Goal: Find specific page/section: Find specific page/section

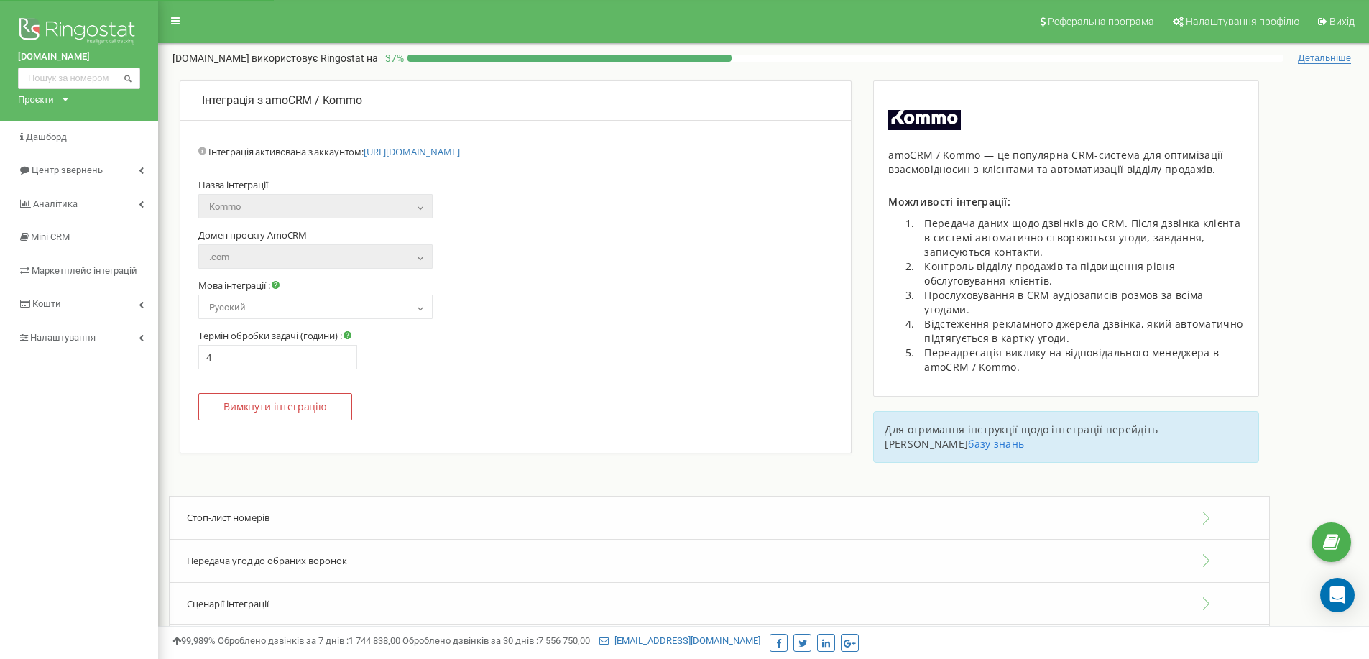
select select "ru"
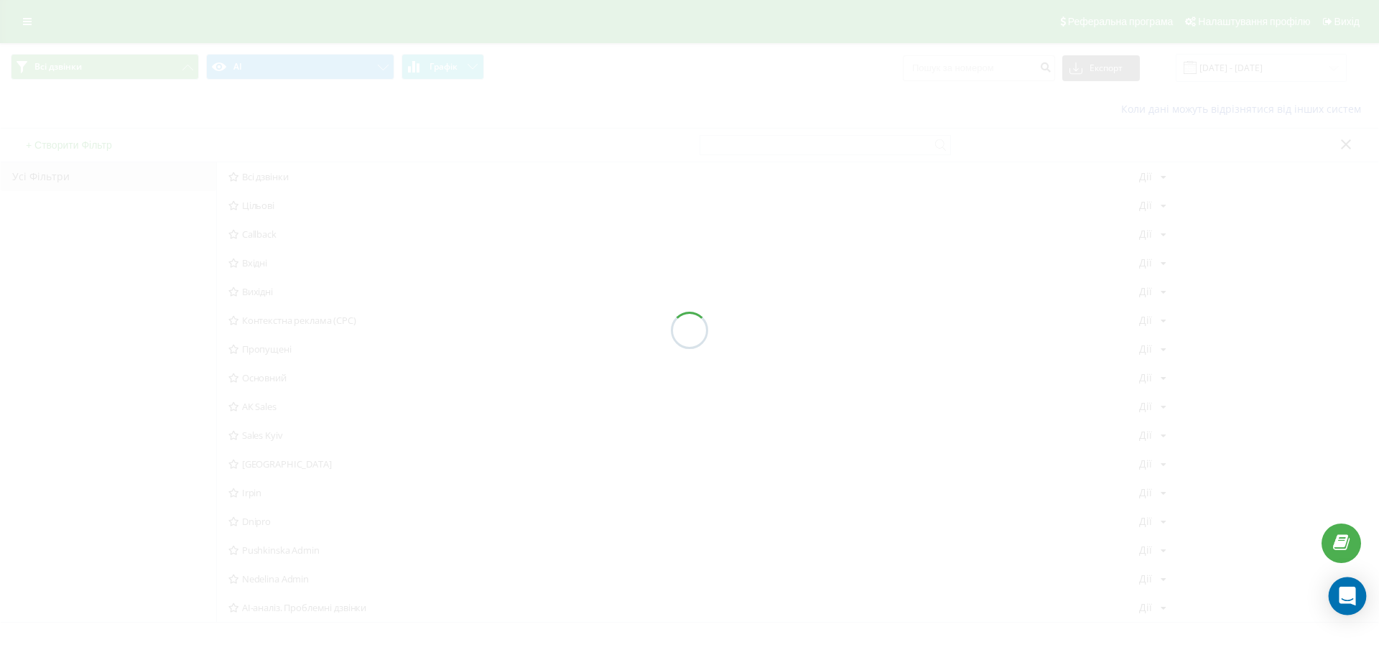
click at [1344, 597] on icon "Open Intercom Messenger" at bounding box center [1347, 596] width 17 height 19
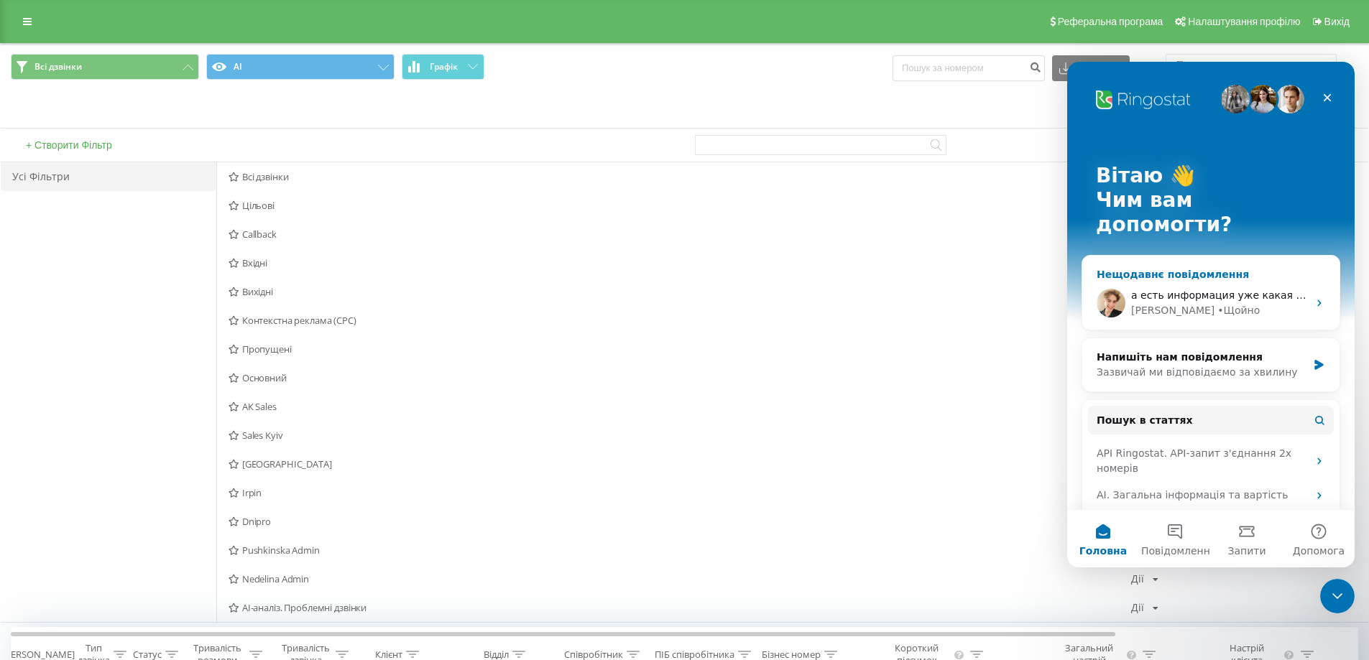
click at [1233, 290] on span "а есть информация уже какая то?" at bounding box center [1222, 295] width 182 height 11
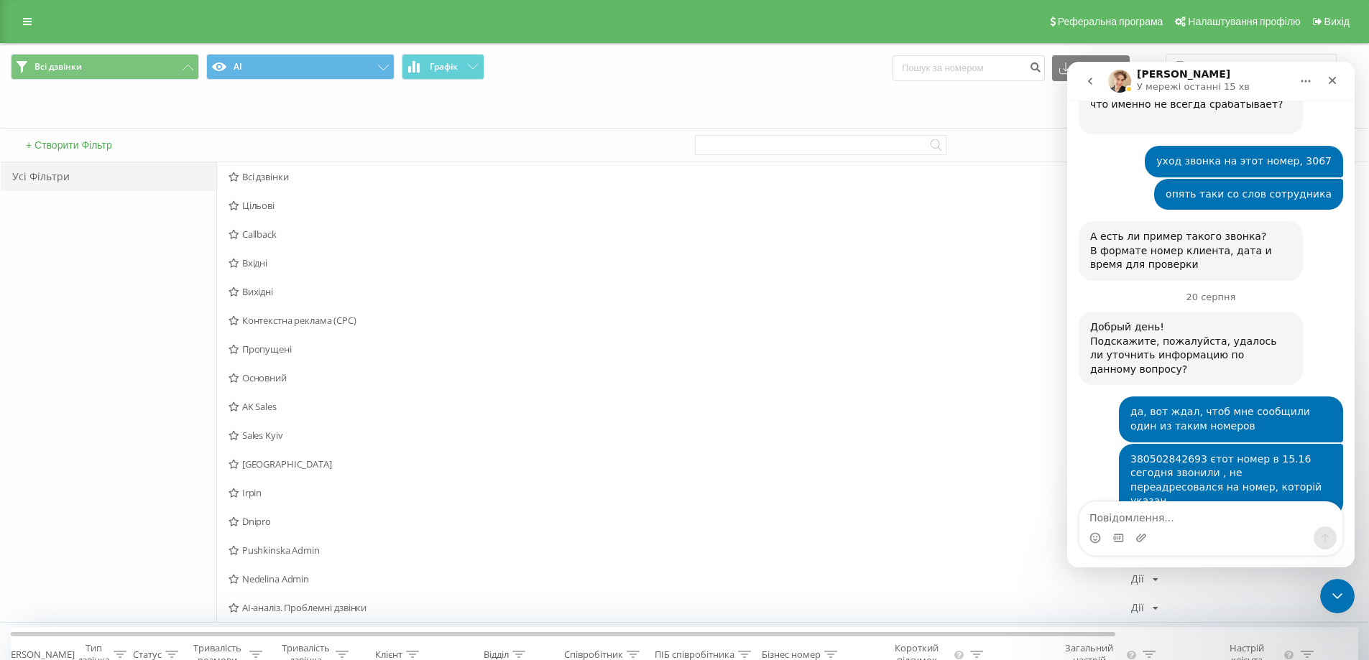
scroll to position [879, 0]
